Goal: Find specific page/section: Find specific page/section

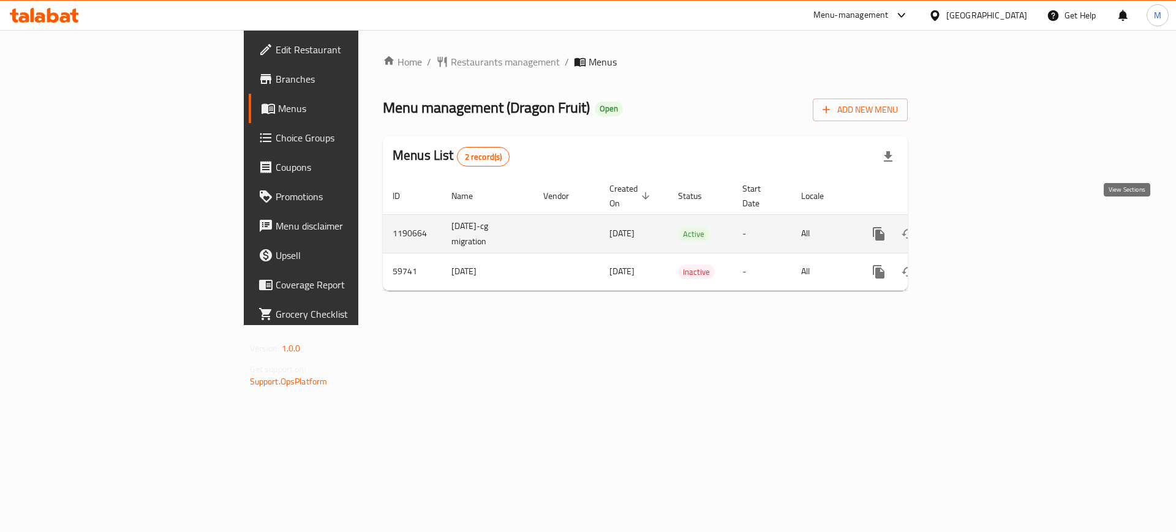
click at [975, 227] on icon "enhanced table" at bounding box center [967, 234] width 15 height 15
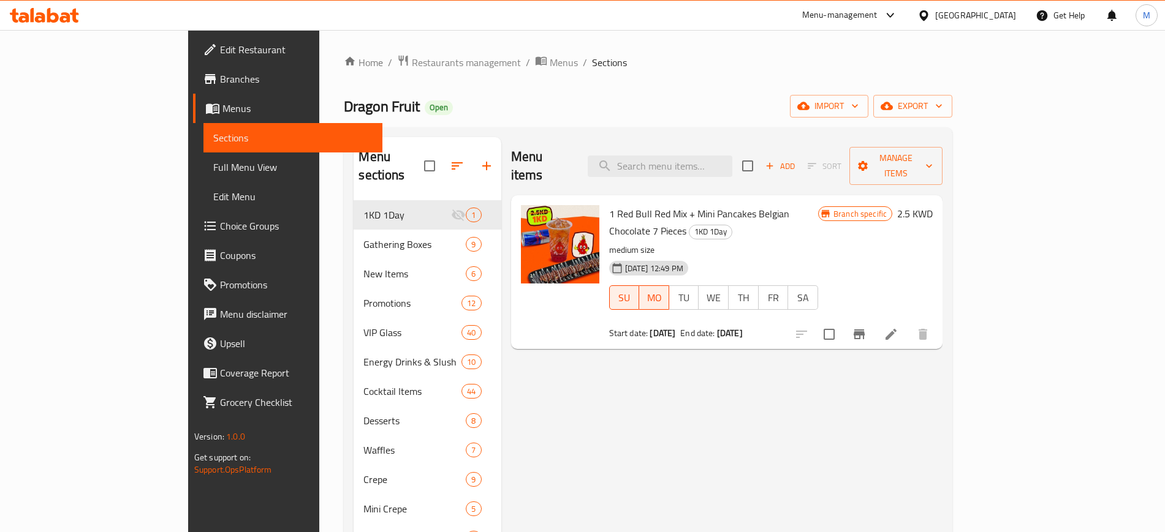
click at [524, 107] on div "Dragon Fruit Open import export" at bounding box center [648, 106] width 608 height 23
click at [518, 99] on div "Dragon Fruit Open import export" at bounding box center [648, 106] width 608 height 23
drag, startPoint x: 477, startPoint y: 159, endPoint x: 547, endPoint y: 166, distance: 70.2
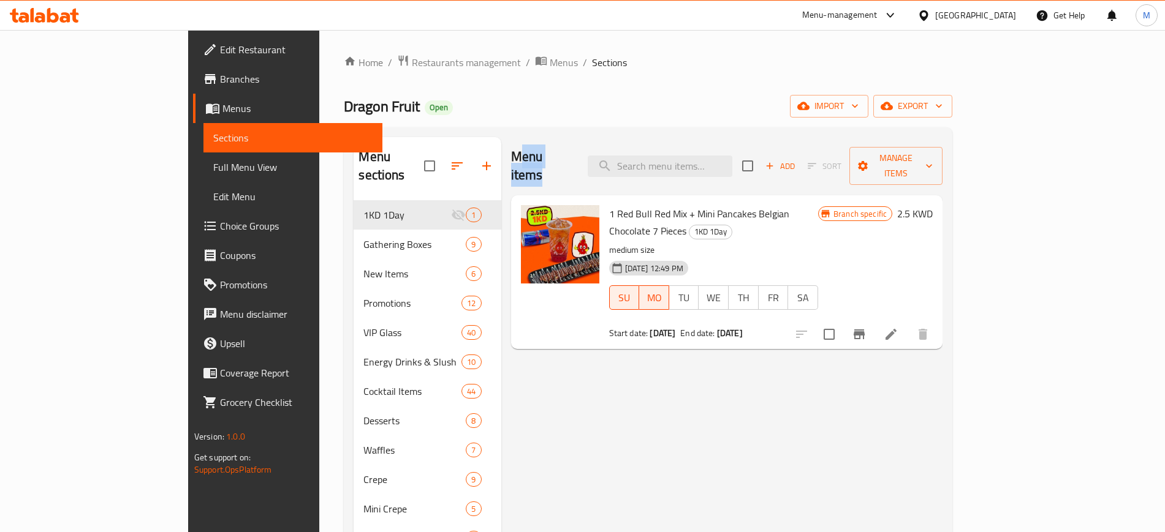
click at [547, 166] on div "Menu items Add Sort Manage items" at bounding box center [727, 166] width 432 height 58
click at [579, 157] on div "Menu items Add Sort Manage items" at bounding box center [727, 166] width 432 height 58
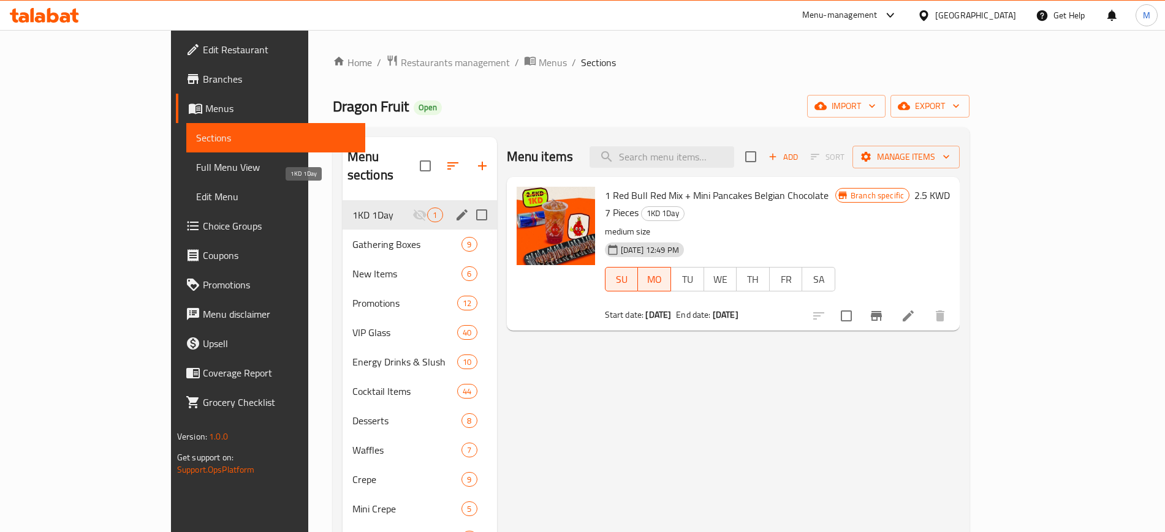
click at [352, 208] on span "1KD 1Day" at bounding box center [382, 215] width 61 height 15
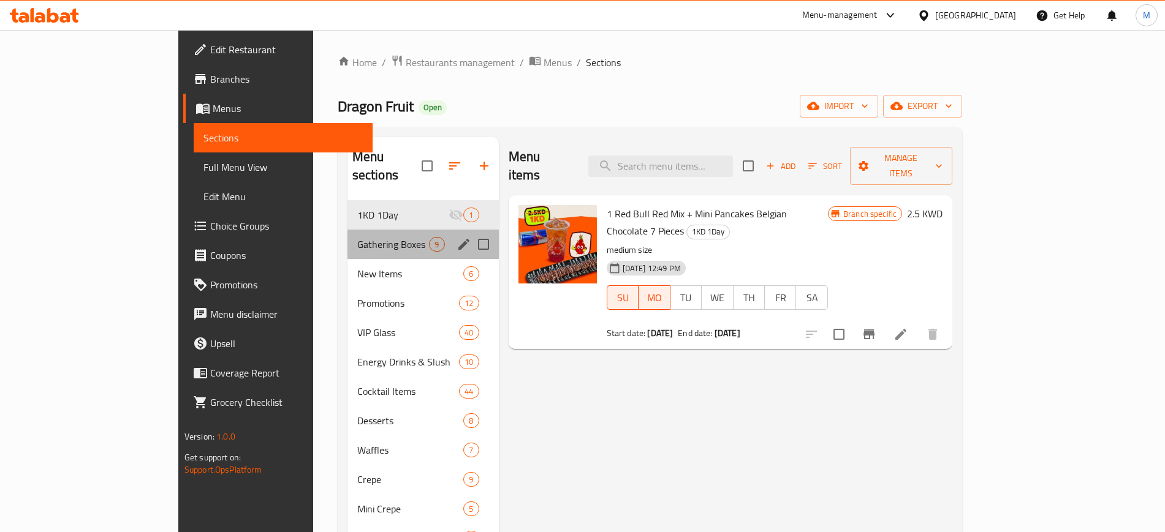
click at [347, 230] on div "Gathering Boxes 9" at bounding box center [422, 244] width 151 height 29
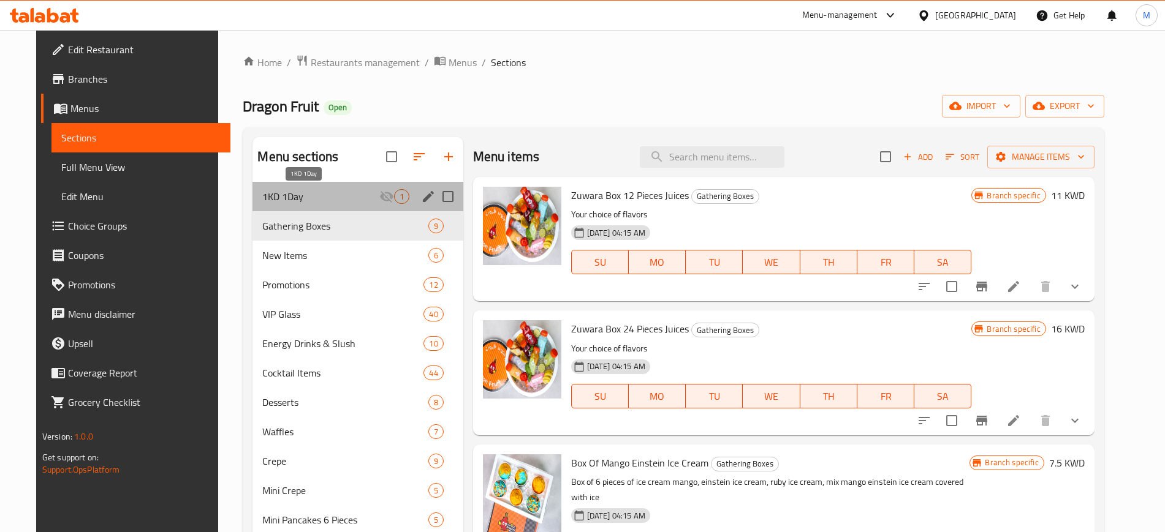
click at [357, 194] on span "1KD 1Day" at bounding box center [320, 196] width 116 height 15
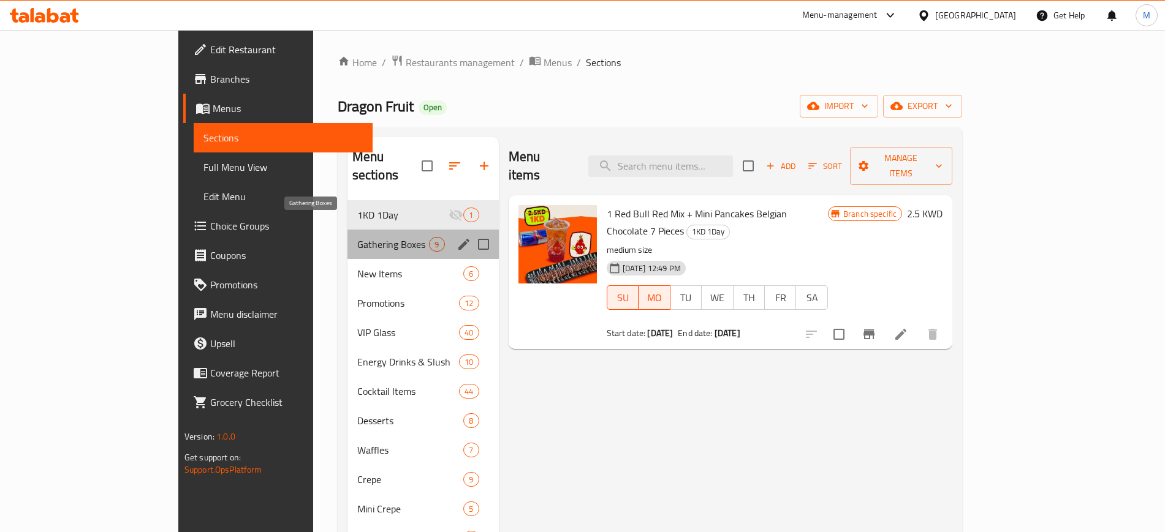
click at [357, 237] on span "Gathering Boxes" at bounding box center [393, 244] width 72 height 15
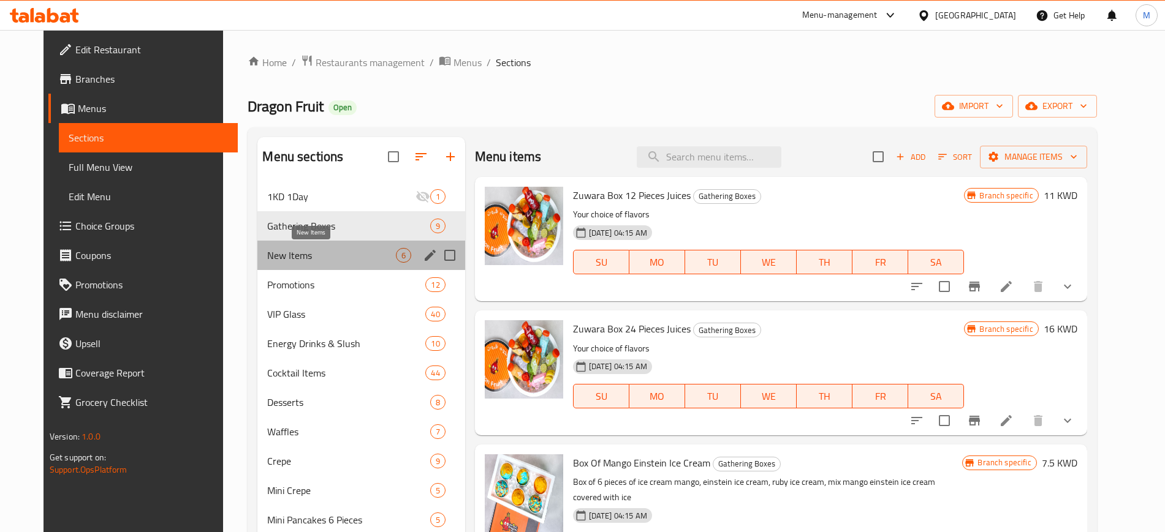
click at [327, 250] on span "New Items" at bounding box center [331, 255] width 128 height 15
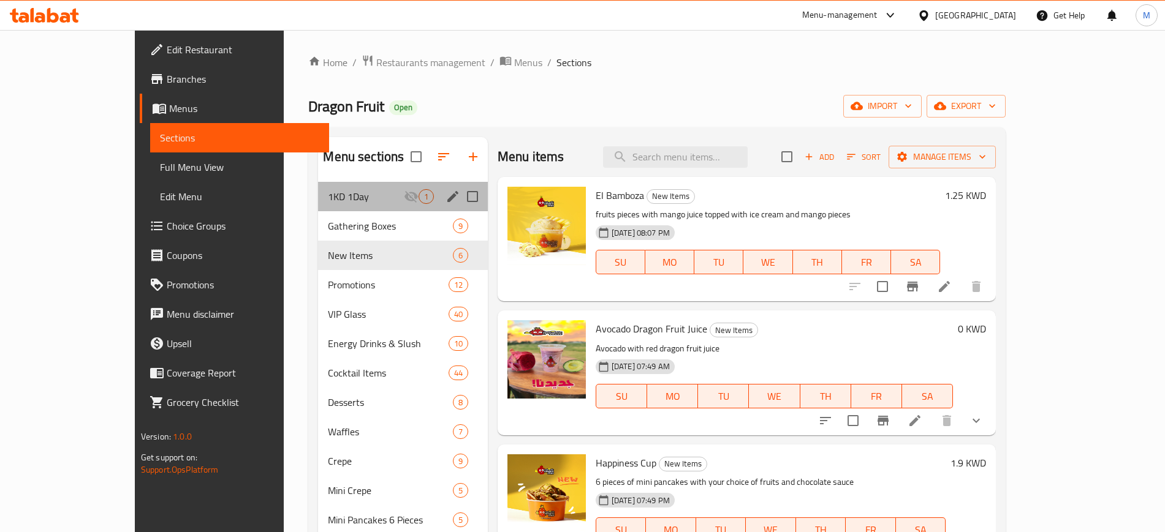
click at [325, 185] on div "1KD 1Day 1" at bounding box center [402, 196] width 169 height 29
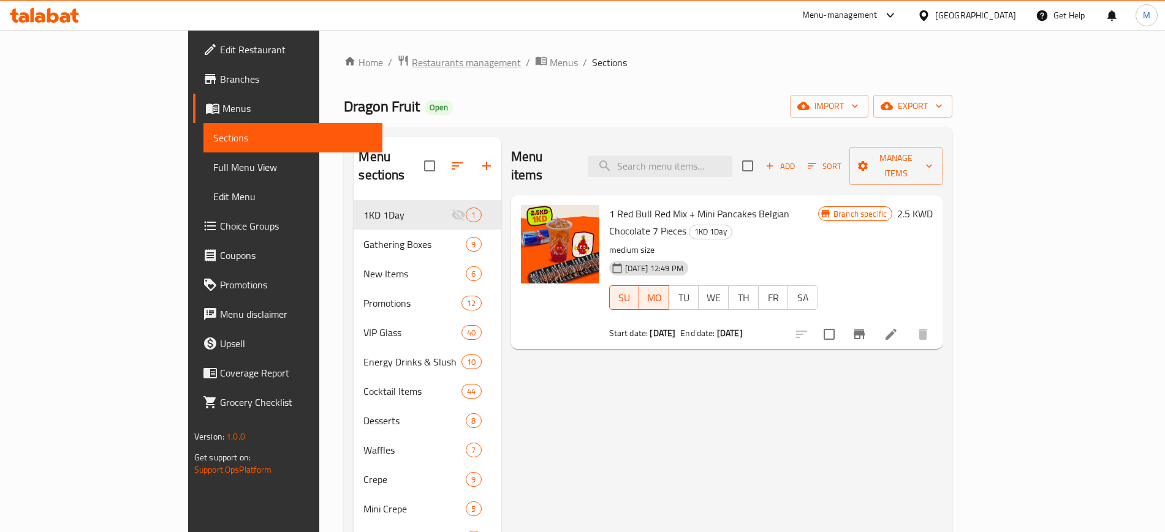
click at [412, 69] on span "Restaurants management" at bounding box center [466, 62] width 109 height 15
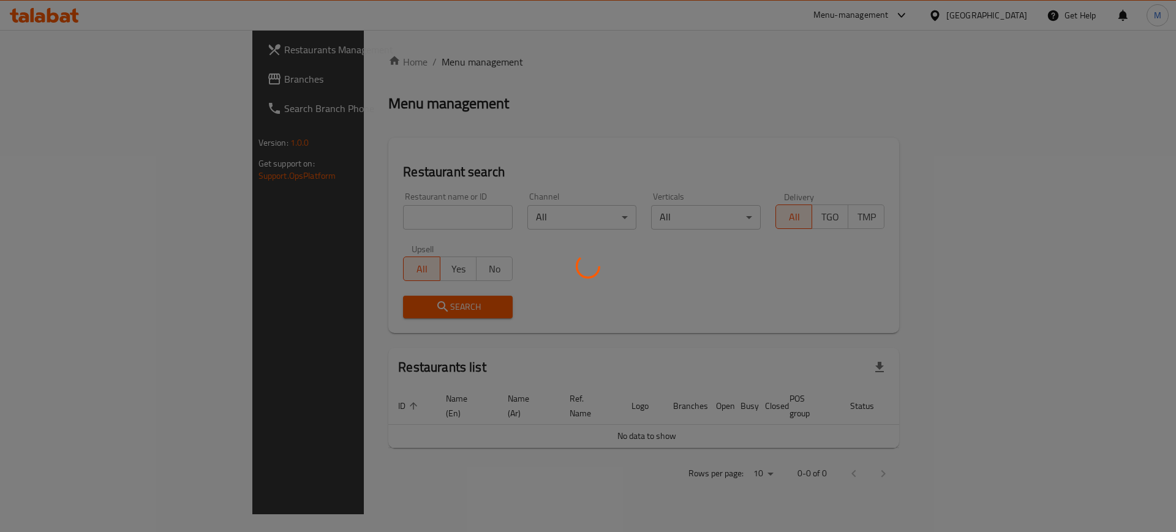
click at [368, 213] on div at bounding box center [588, 266] width 1176 height 532
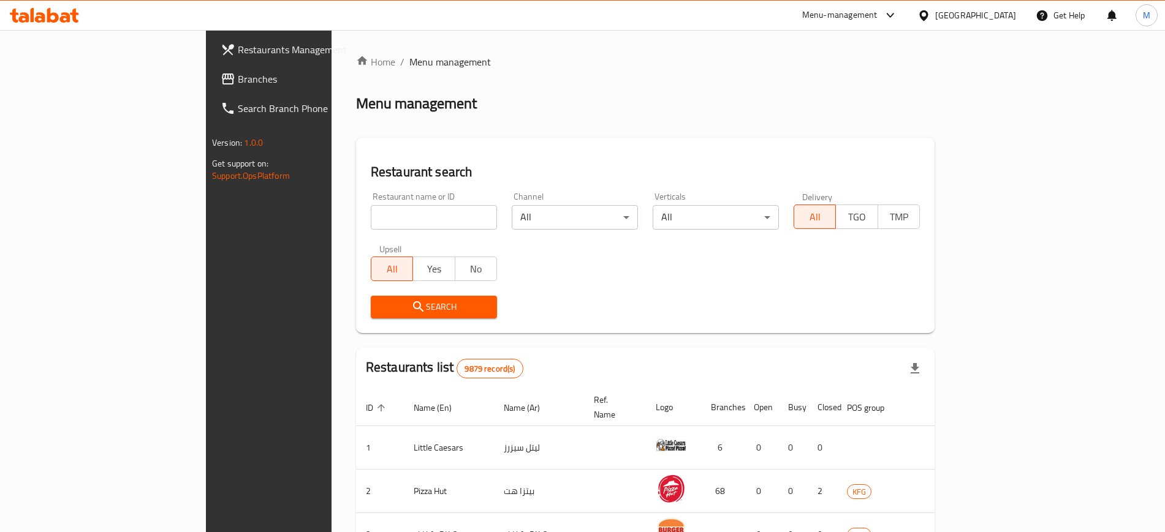
click at [371, 217] on input "search" at bounding box center [434, 217] width 126 height 25
type input "woop"
click button "Search" at bounding box center [434, 307] width 126 height 23
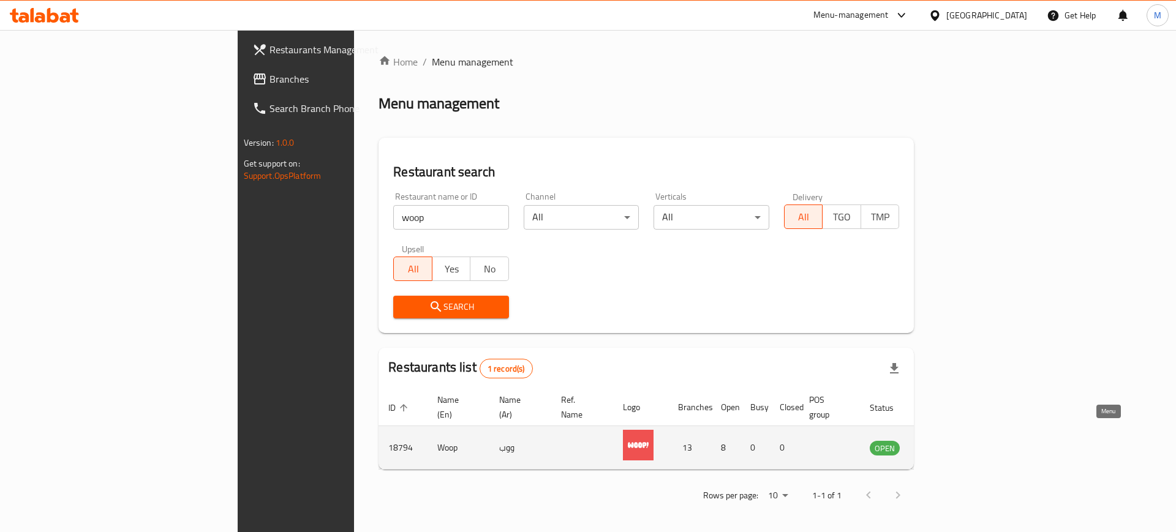
click at [947, 446] on icon "enhanced table" at bounding box center [944, 448] width 4 height 5
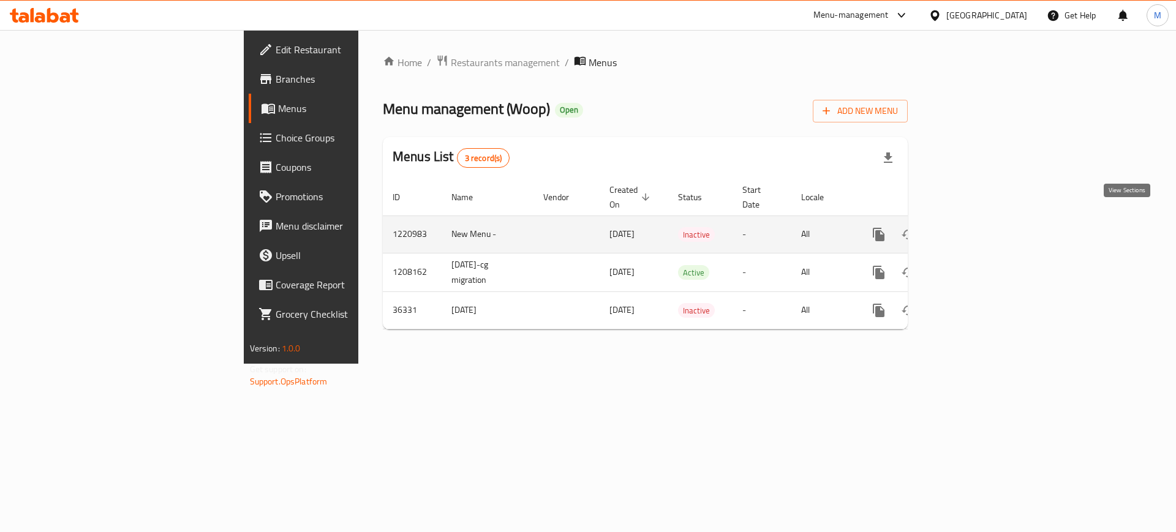
click at [975, 227] on icon "enhanced table" at bounding box center [967, 234] width 15 height 15
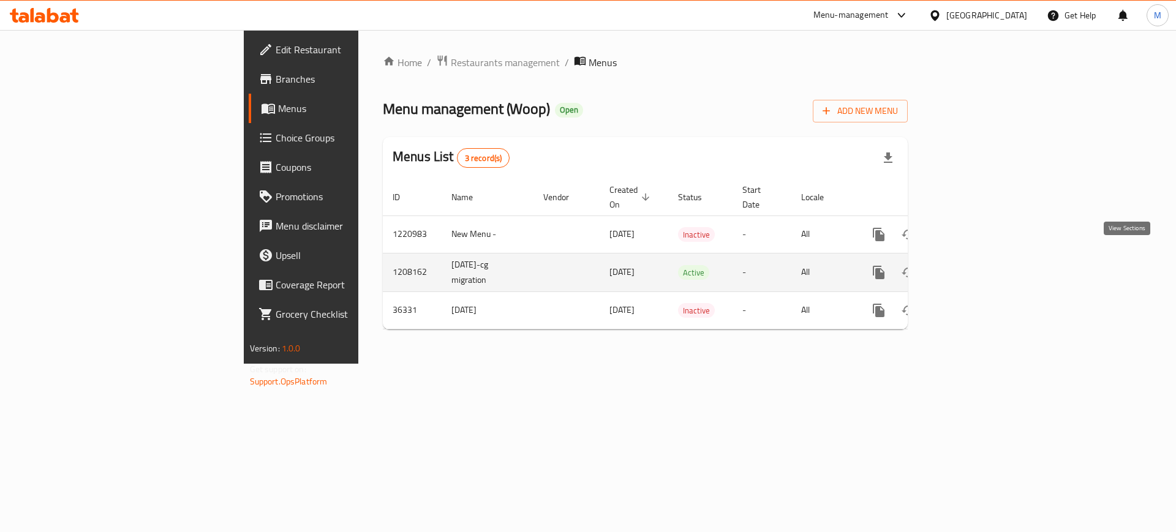
click at [975, 265] on icon "enhanced table" at bounding box center [967, 272] width 15 height 15
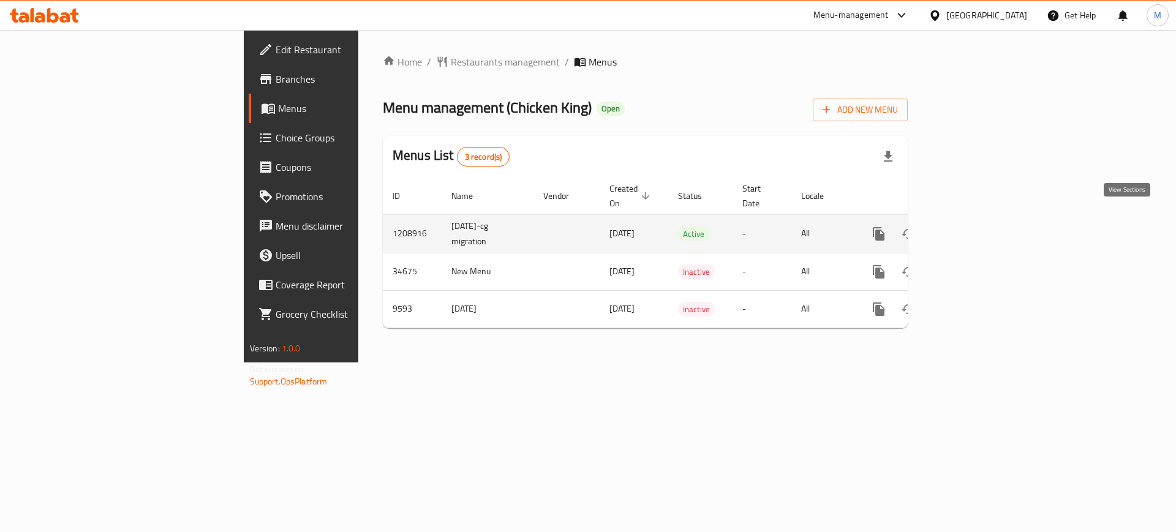
click at [982, 222] on link "enhanced table" at bounding box center [967, 233] width 29 height 29
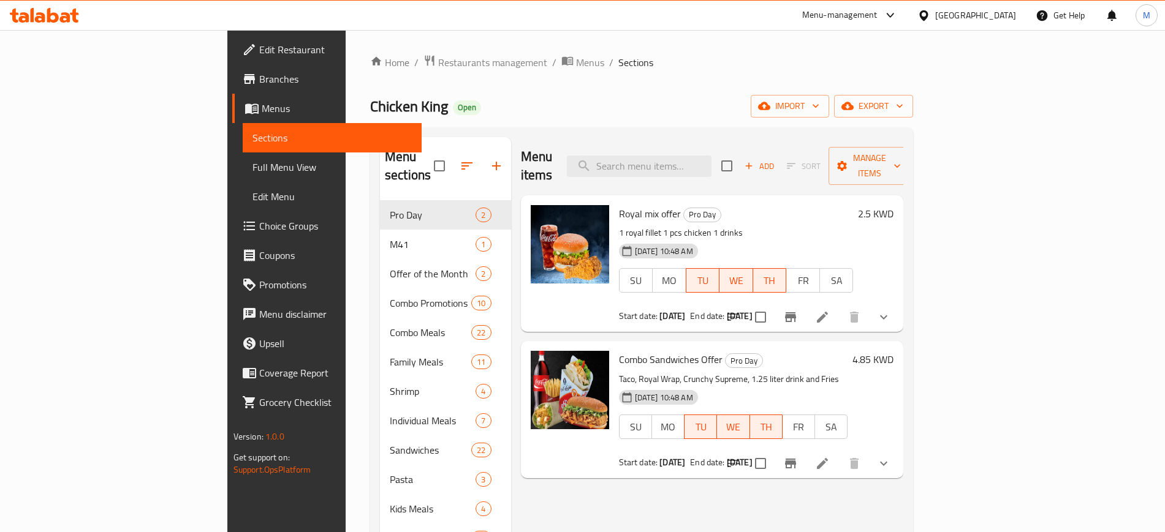
click at [259, 78] on span "Branches" at bounding box center [335, 79] width 153 height 15
